Goal: Information Seeking & Learning: Learn about a topic

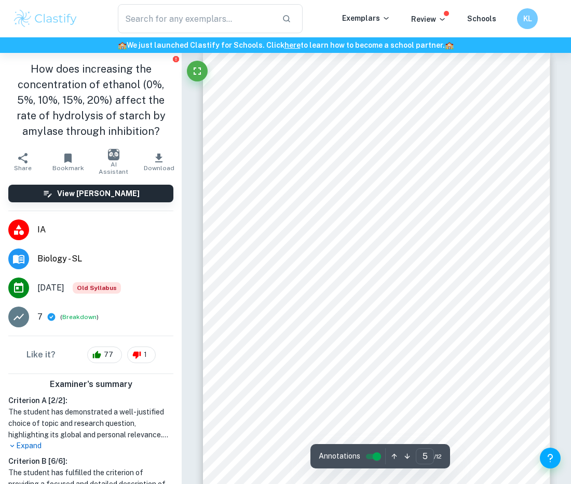
scroll to position [1869, 0]
click at [293, 296] on div "Figure 2: Experimental Setup Figure 3: Iodine starch mixture Qualitative Data: …" at bounding box center [376, 294] width 347 height 450
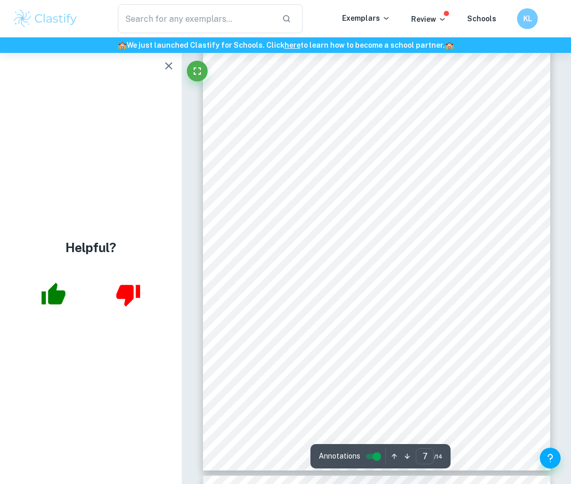
scroll to position [3115, 0]
click at [161, 68] on button "button" at bounding box center [168, 66] width 21 height 21
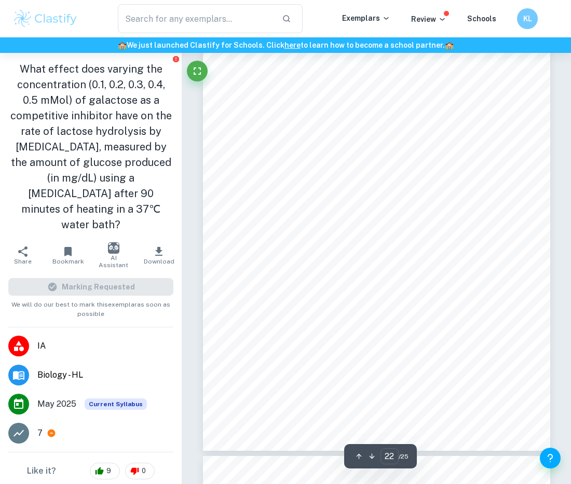
scroll to position [10591, 0]
